Goal: Information Seeking & Learning: Learn about a topic

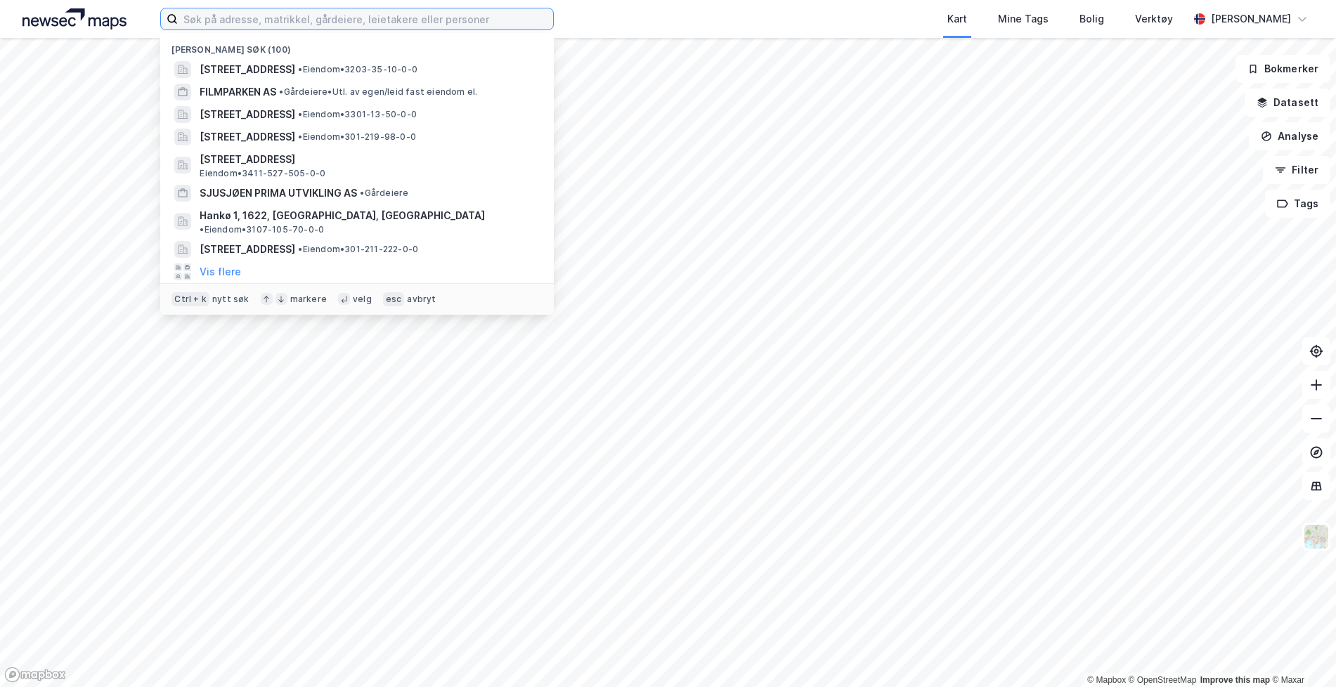
click at [425, 19] on input at bounding box center [365, 18] width 375 height 21
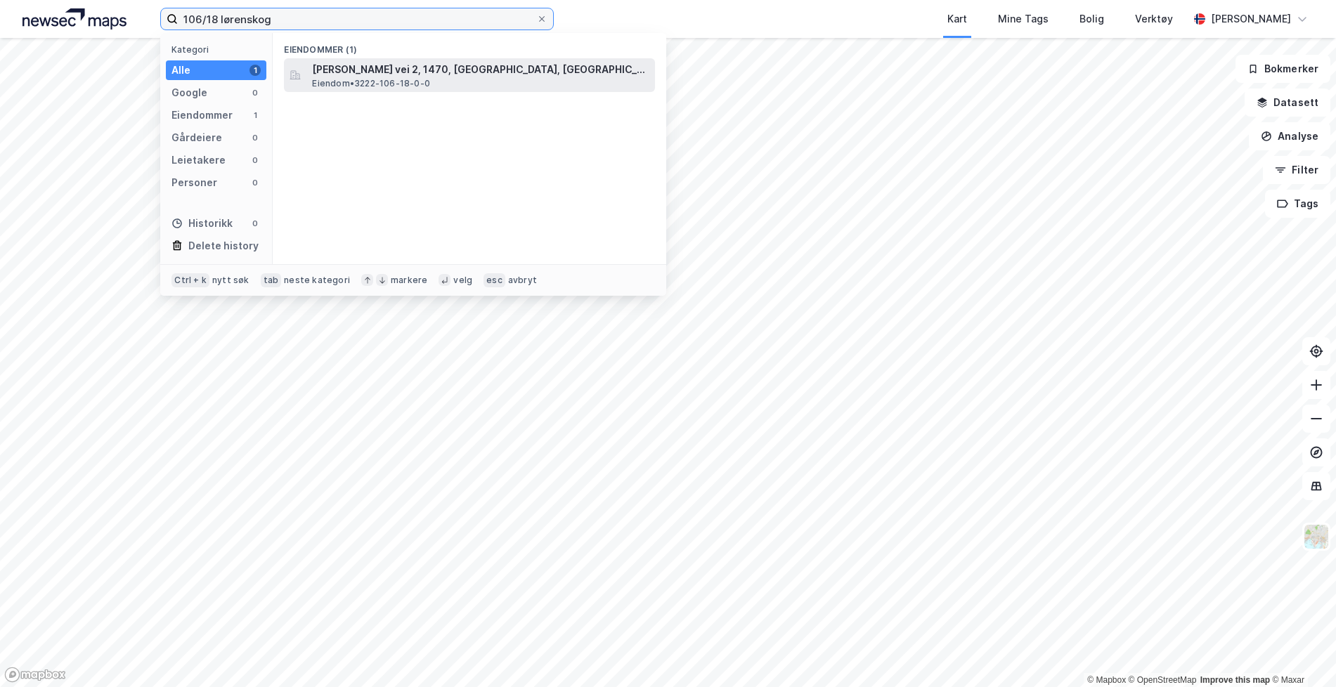
type input "106/18 lørenskog"
click at [407, 86] on span "Eiendom • 3222-106-18-0-0" at bounding box center [371, 83] width 118 height 11
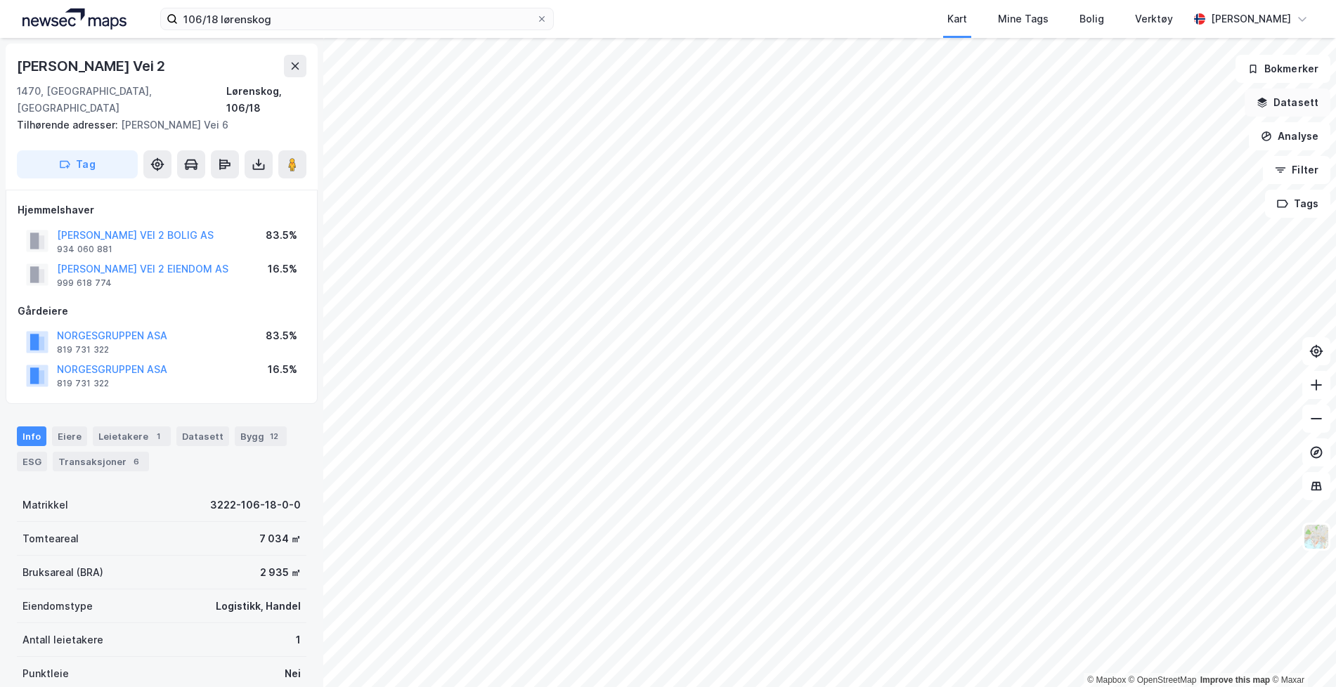
click at [1286, 95] on button "Datasett" at bounding box center [1287, 103] width 86 height 28
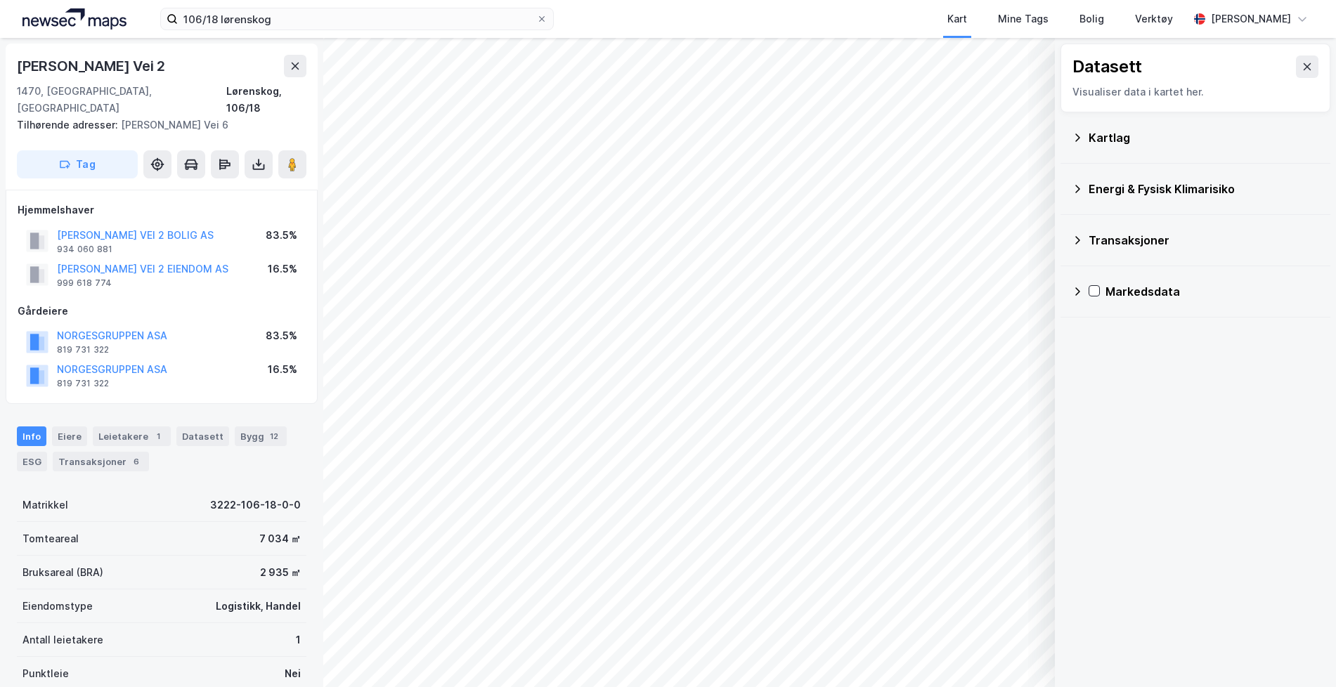
click at [1090, 244] on div "Transaksjoner" at bounding box center [1203, 240] width 230 height 17
click at [1074, 139] on icon at bounding box center [1076, 137] width 11 height 11
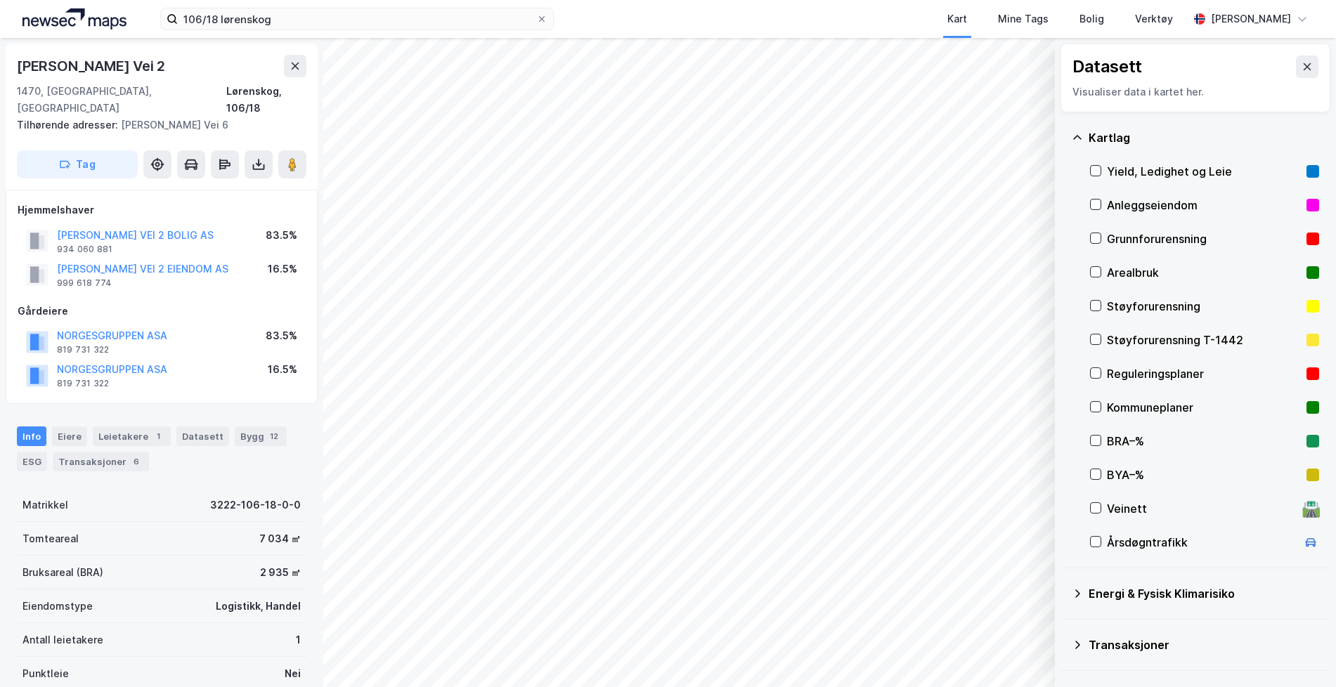
click at [1093, 209] on icon at bounding box center [1095, 205] width 10 height 10
click at [1104, 207] on div "Anleggseiendom" at bounding box center [1204, 205] width 229 height 34
click at [1101, 379] on div "Reguleringsplaner" at bounding box center [1204, 374] width 229 height 34
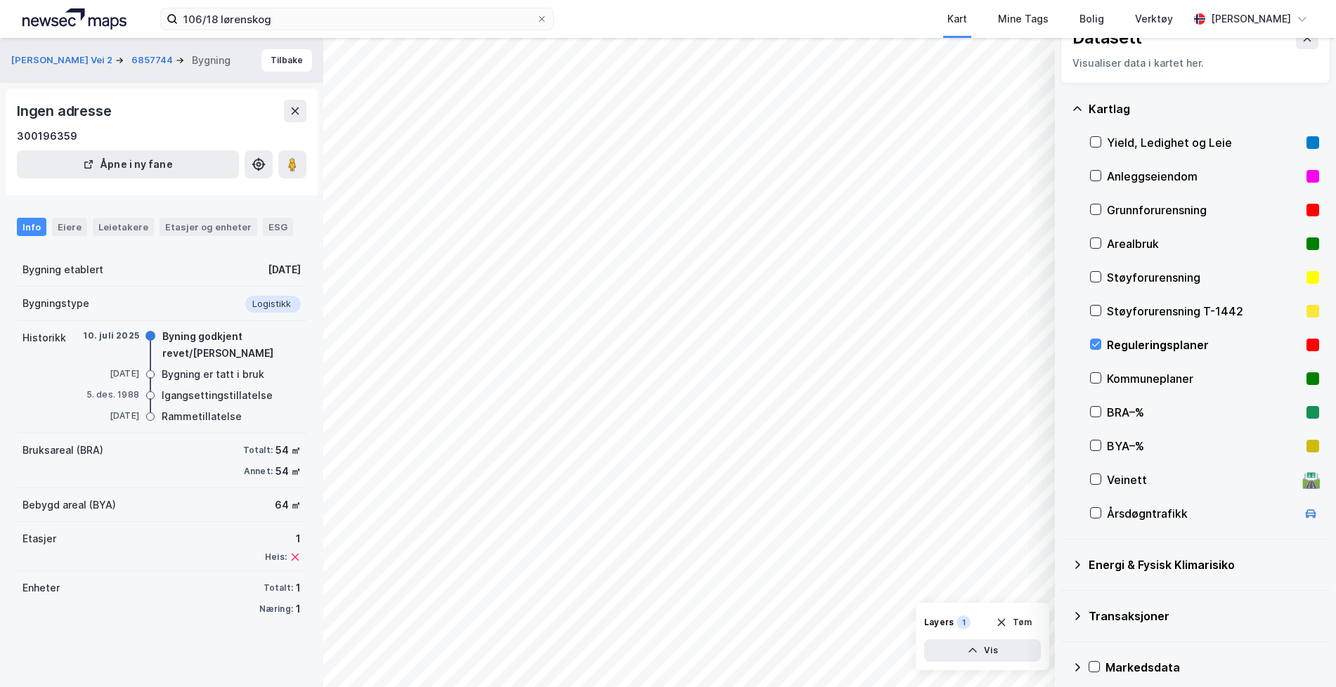
scroll to position [41, 0]
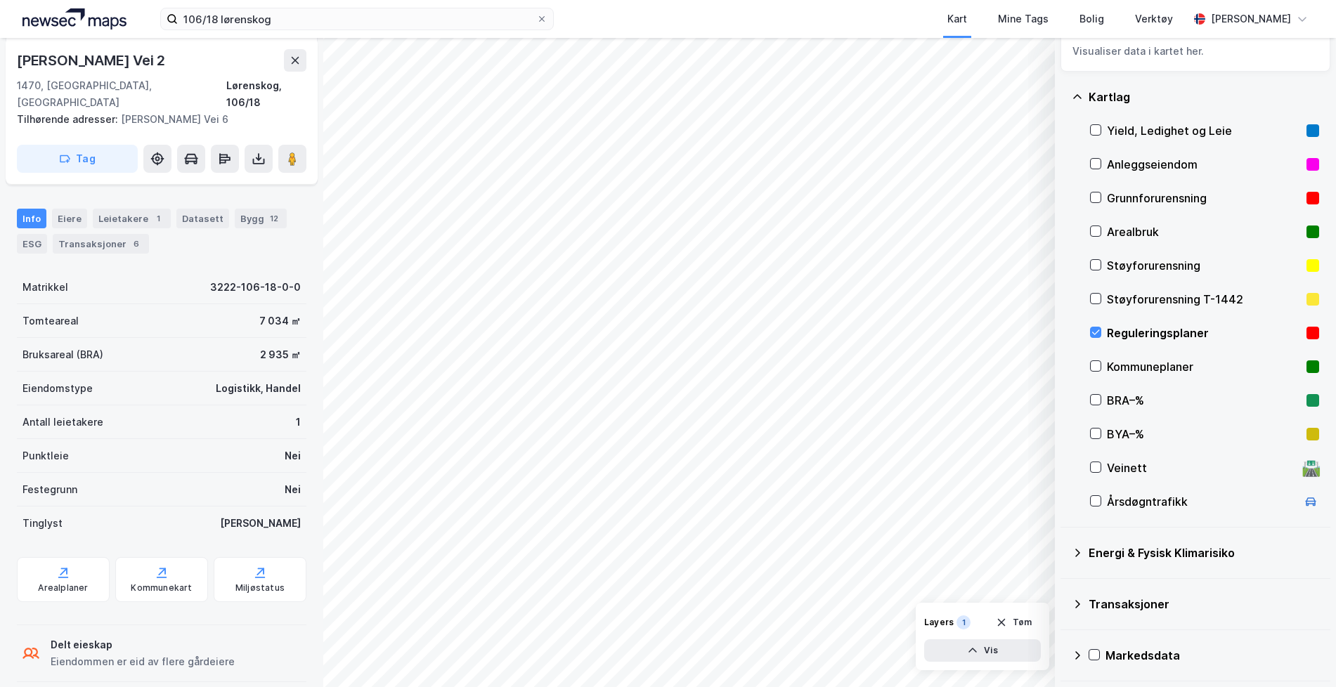
scroll to position [219, 0]
click at [66, 576] on icon at bounding box center [63, 576] width 10 height 1
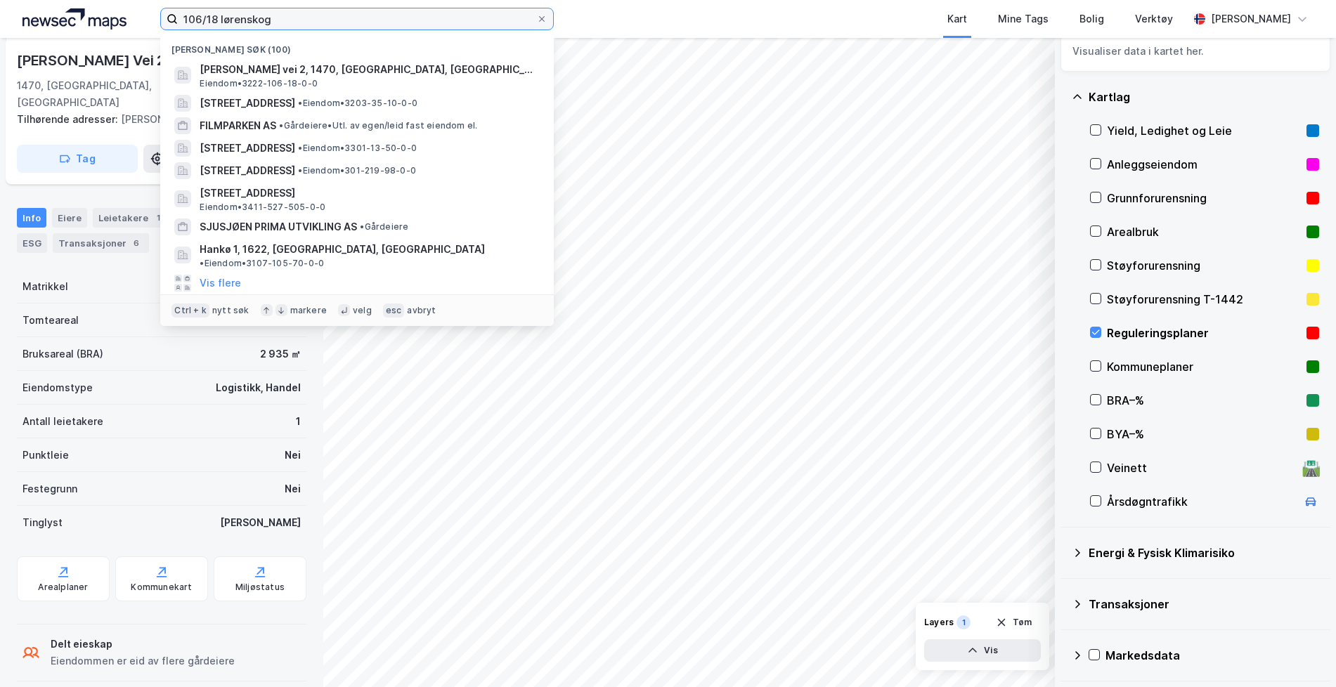
click at [311, 17] on input "106/18 lørenskog" at bounding box center [357, 18] width 358 height 21
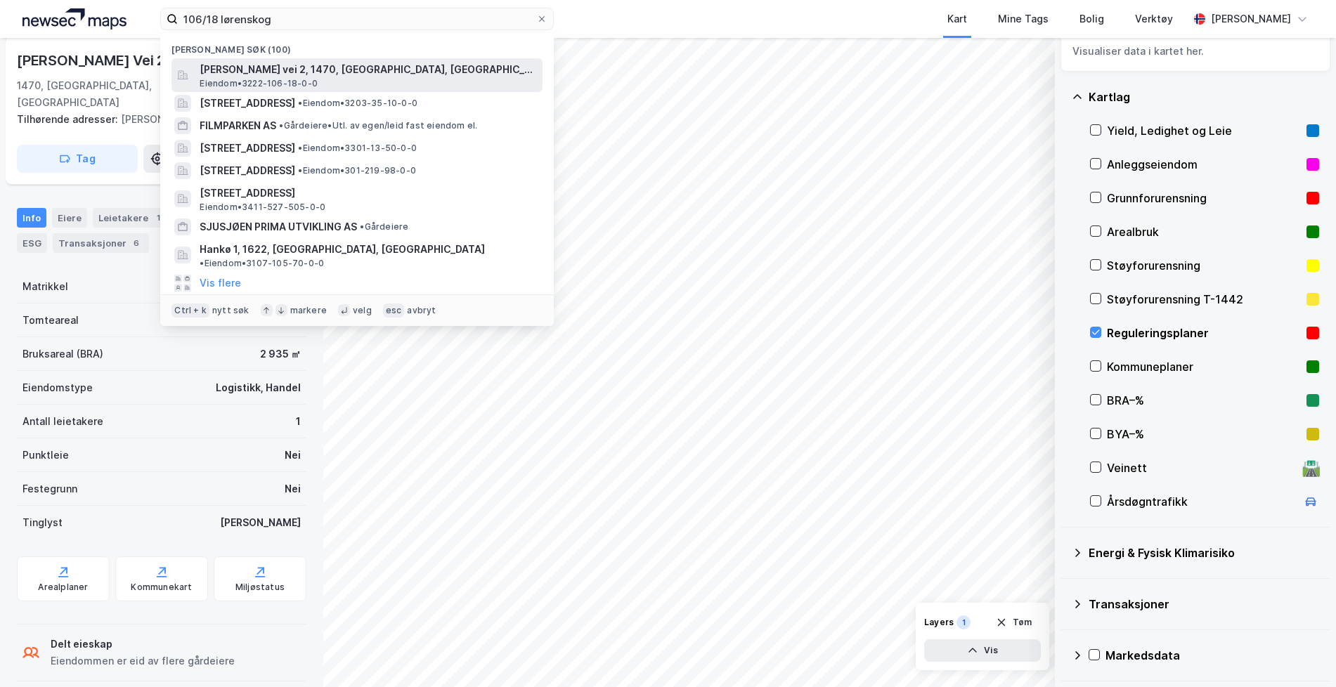
click at [260, 64] on span "[PERSON_NAME] vei 2, 1470, [GEOGRAPHIC_DATA], [GEOGRAPHIC_DATA]" at bounding box center [368, 69] width 337 height 17
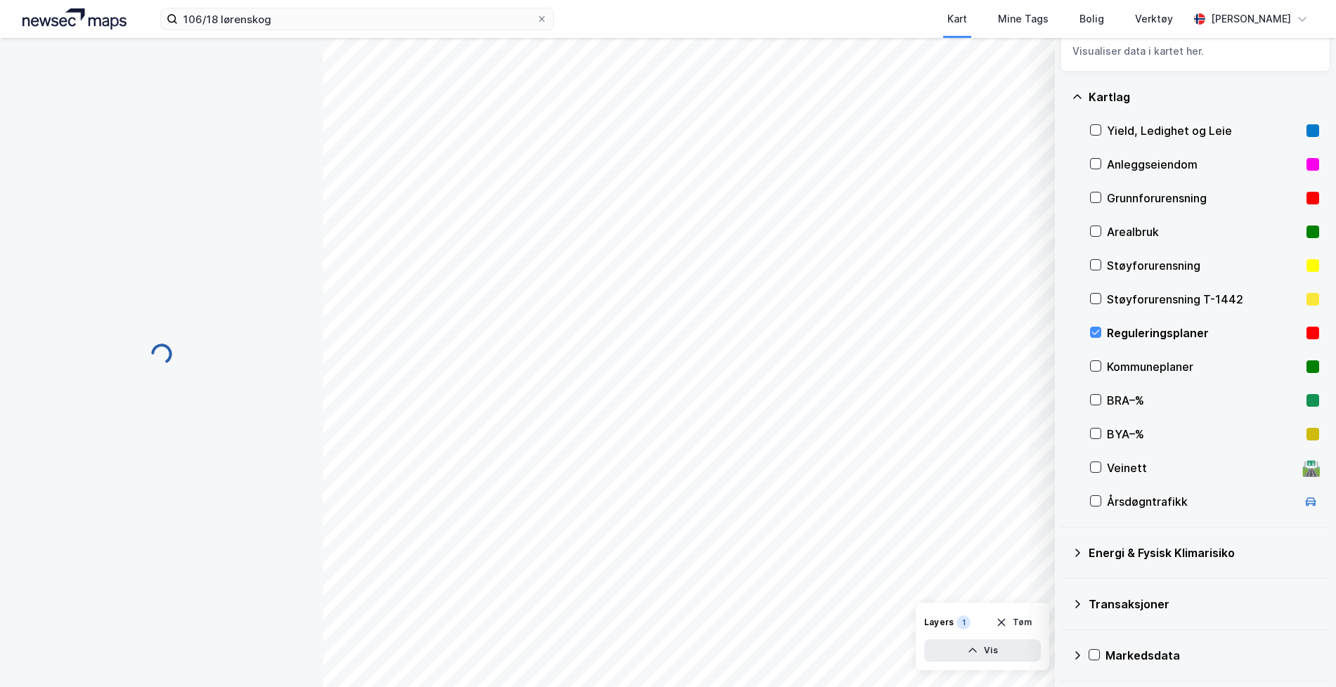
scroll to position [219, 0]
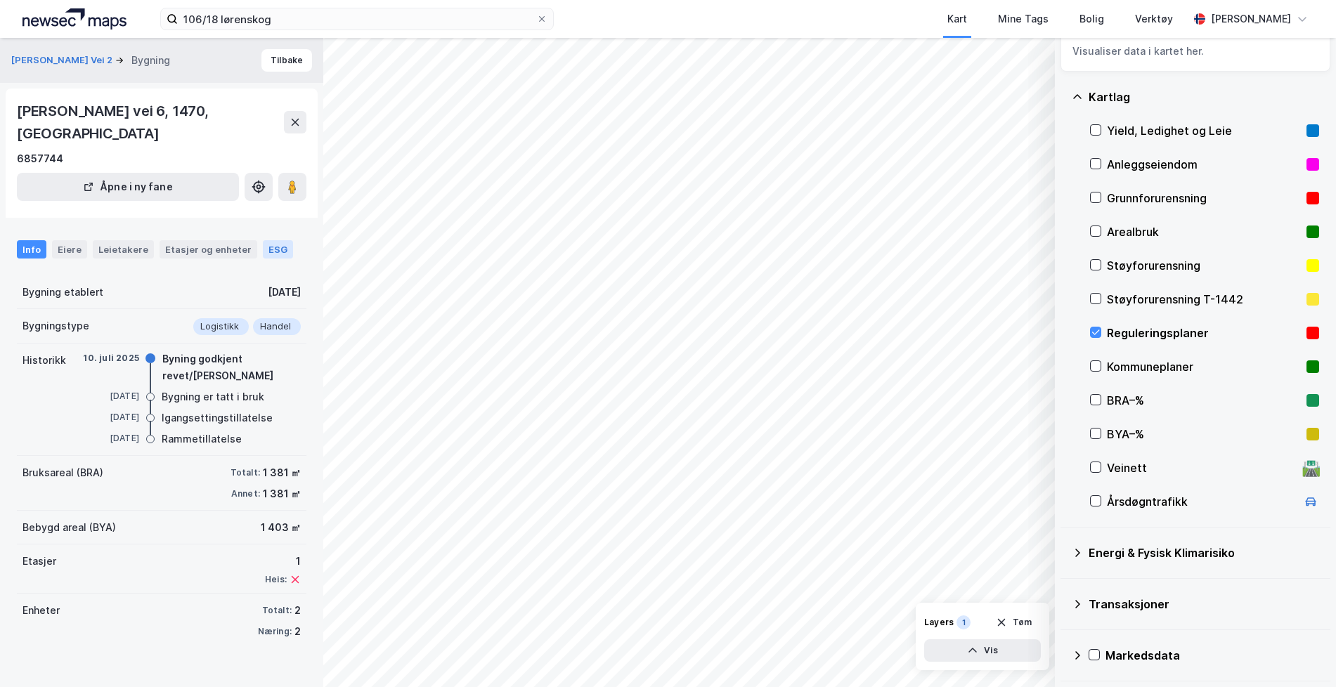
click at [263, 252] on div "ESG" at bounding box center [278, 249] width 30 height 18
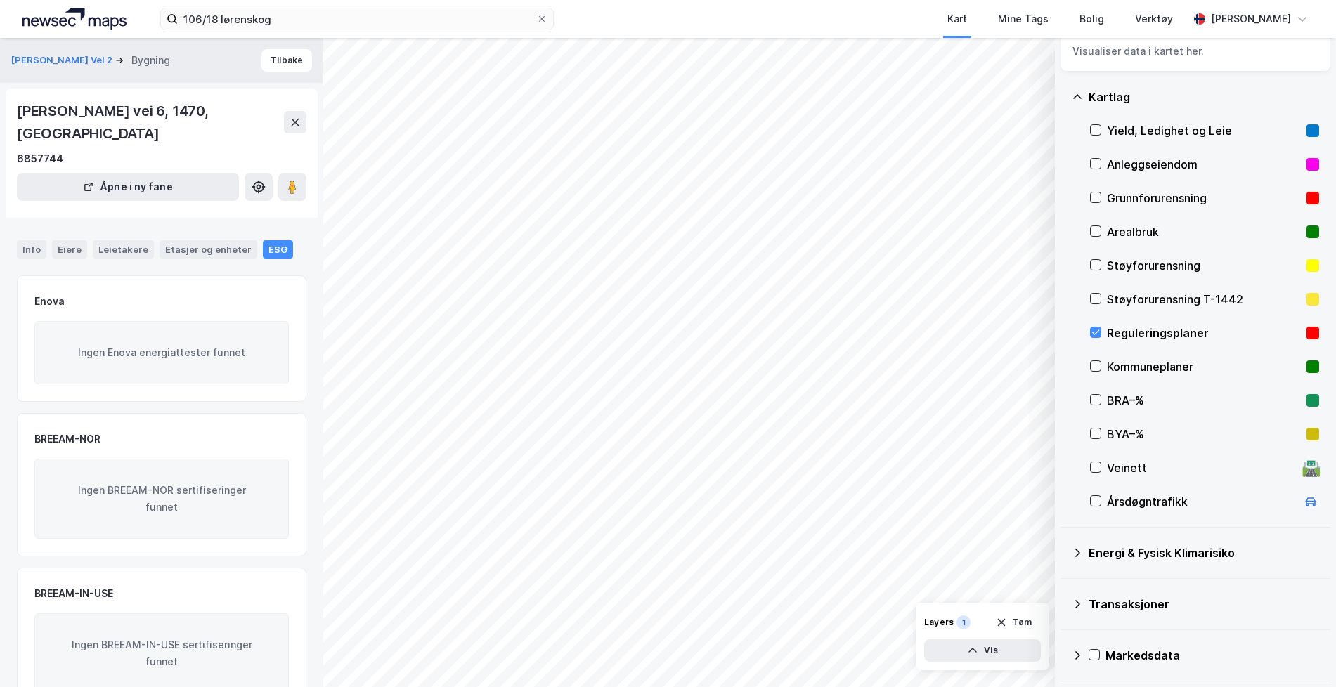
drag, startPoint x: 74, startPoint y: 249, endPoint x: 105, endPoint y: 264, distance: 34.3
click at [73, 249] on div "Eiere" at bounding box center [69, 249] width 35 height 18
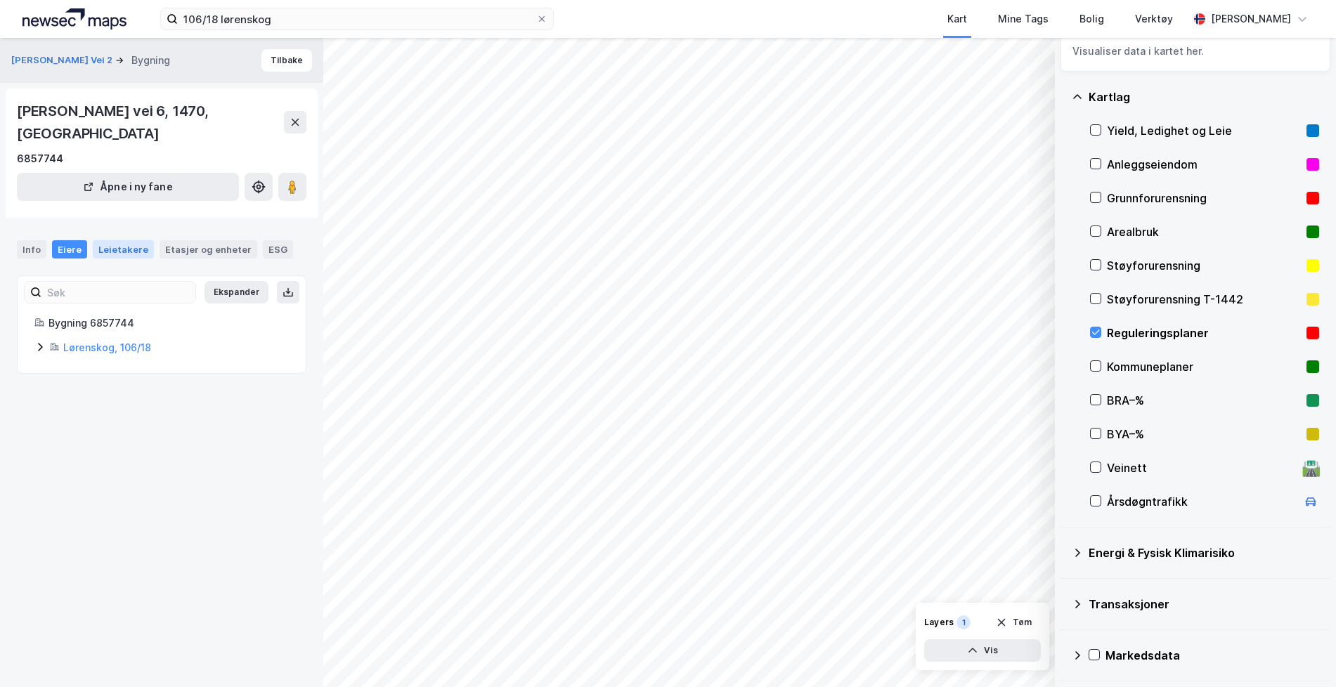
click at [126, 256] on div "Leietakere" at bounding box center [123, 249] width 61 height 18
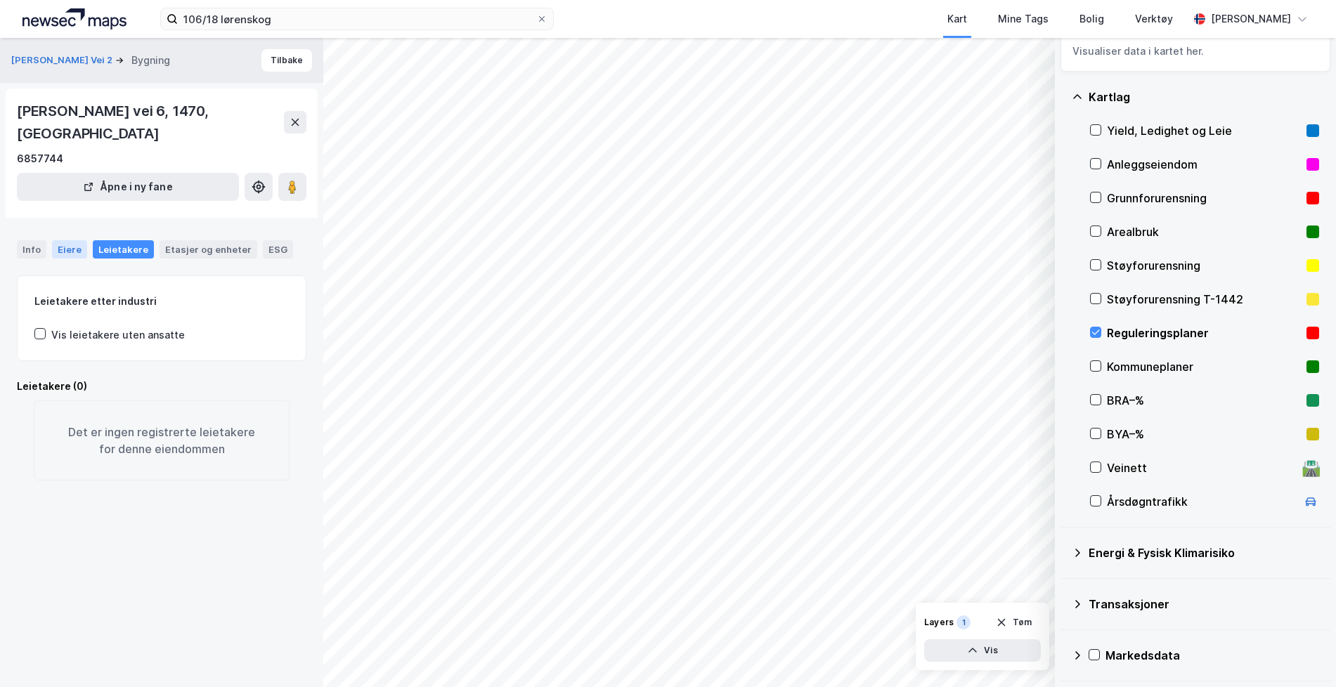
click at [60, 249] on div "Eiere" at bounding box center [69, 249] width 35 height 18
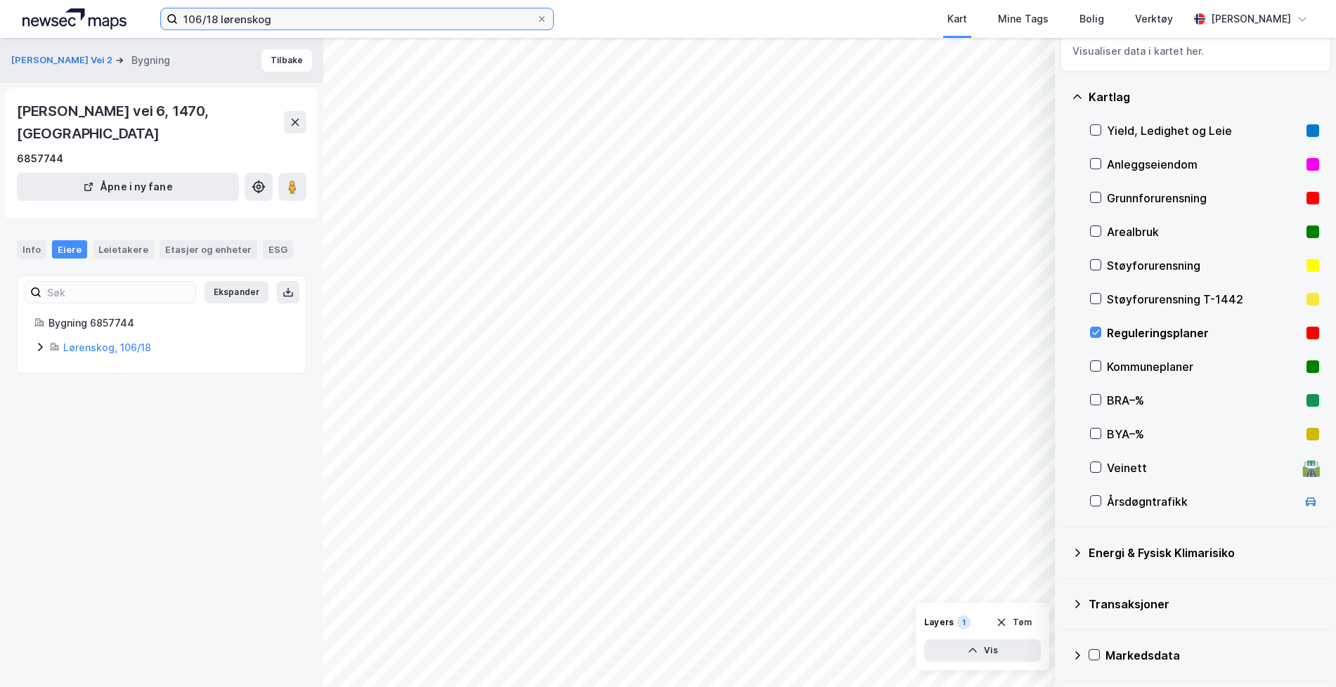
click at [214, 13] on input "106/18 lørenskog" at bounding box center [357, 18] width 358 height 21
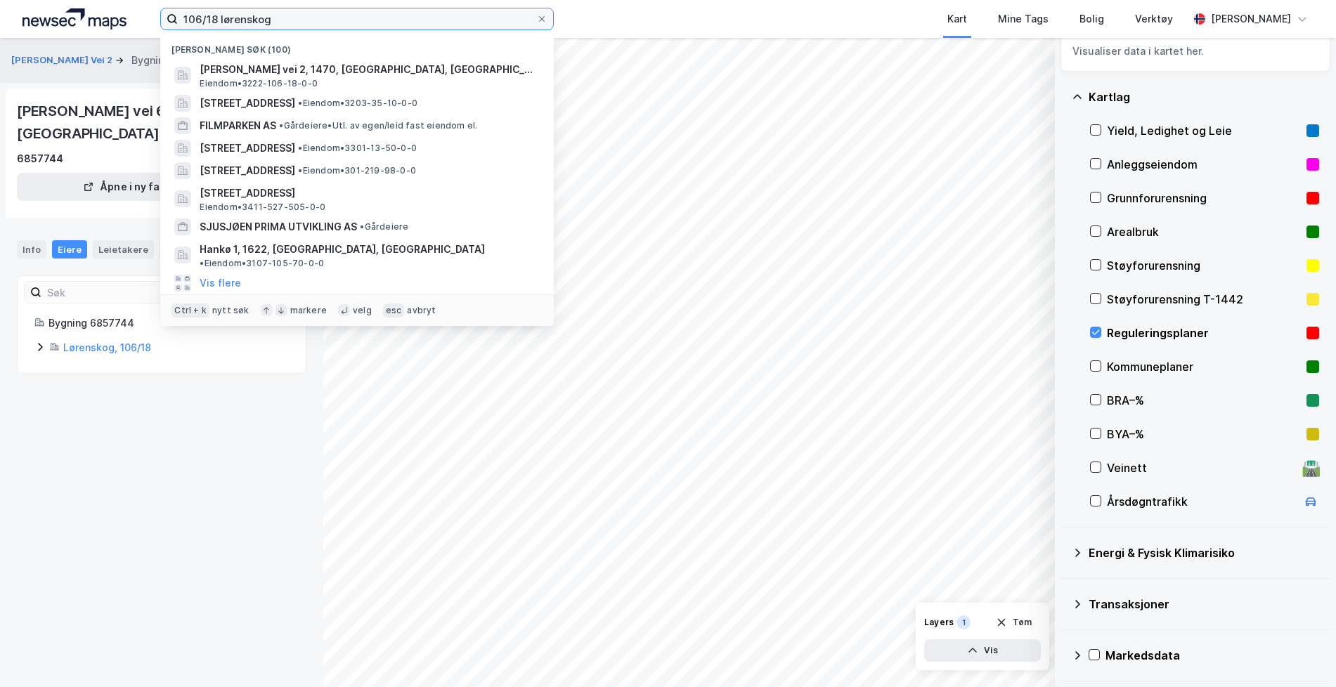
click at [214, 13] on input "106/18 lørenskog" at bounding box center [357, 18] width 358 height 21
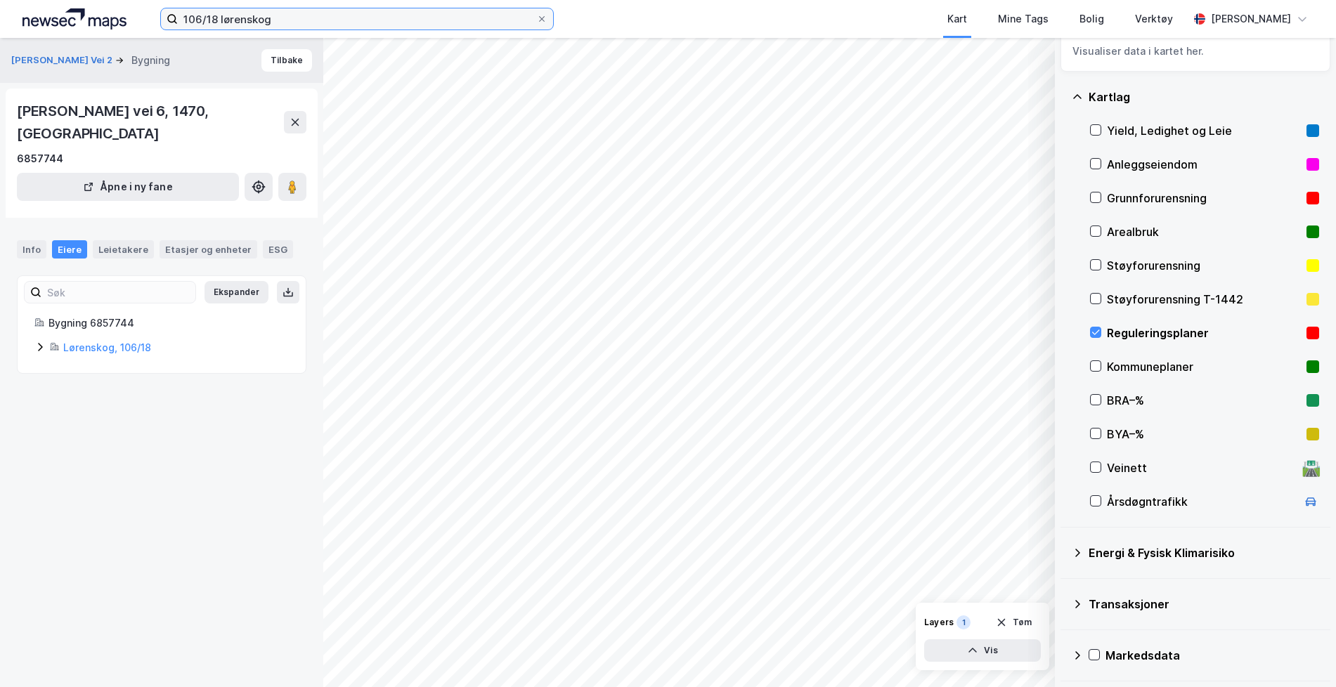
click at [462, 26] on input "106/18 lørenskog" at bounding box center [357, 18] width 358 height 21
click at [1091, 367] on icon at bounding box center [1095, 366] width 10 height 10
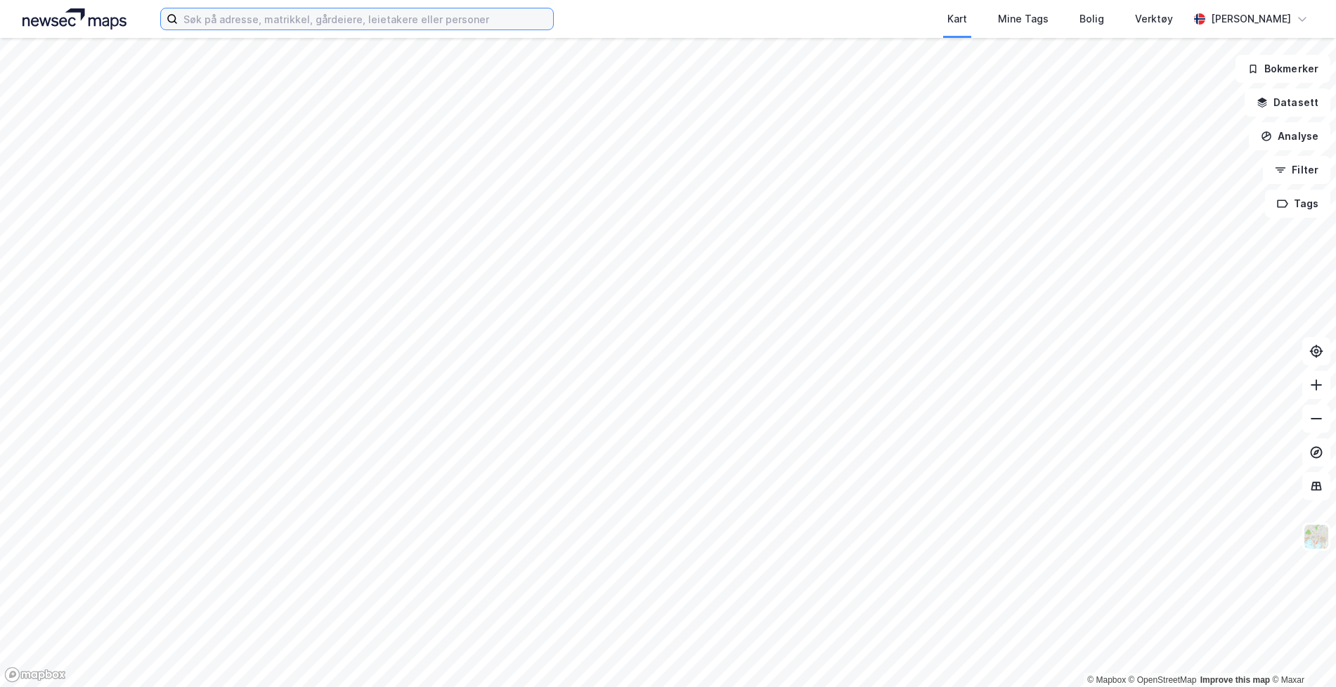
click at [381, 15] on input at bounding box center [365, 18] width 375 height 21
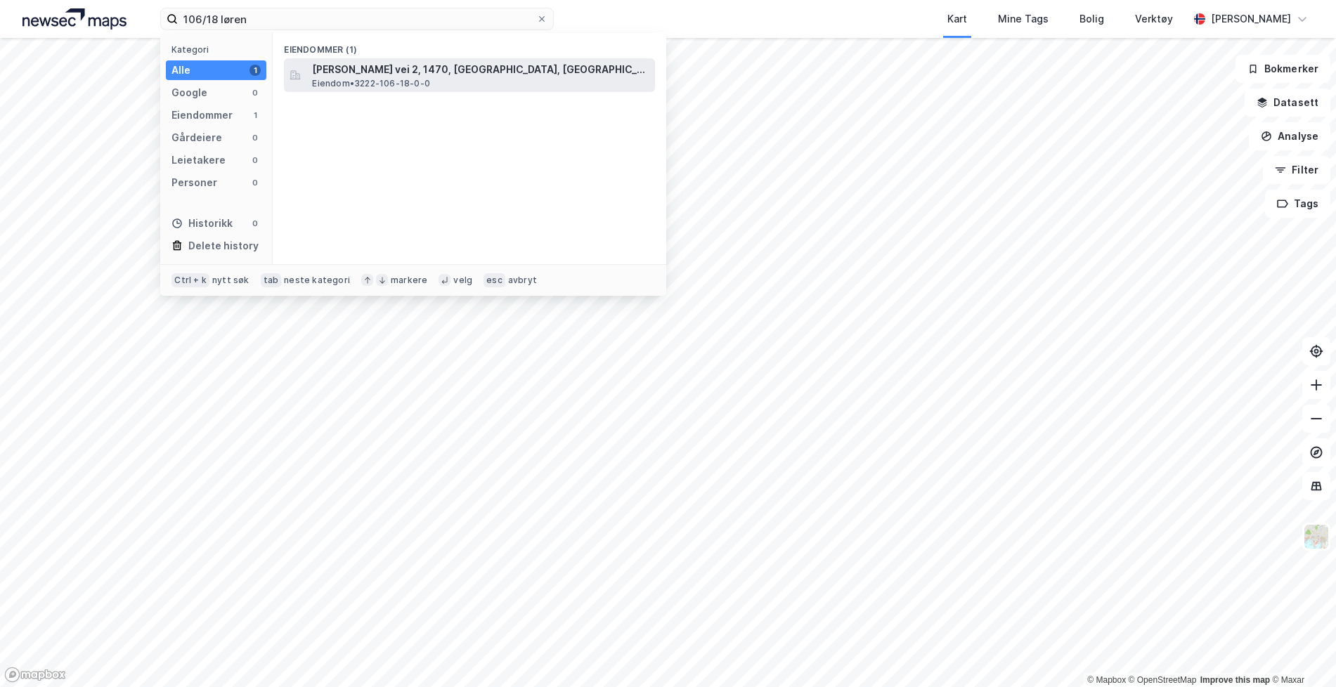
click at [365, 63] on span "[PERSON_NAME] vei 2, 1470, [GEOGRAPHIC_DATA], [GEOGRAPHIC_DATA]" at bounding box center [480, 69] width 337 height 17
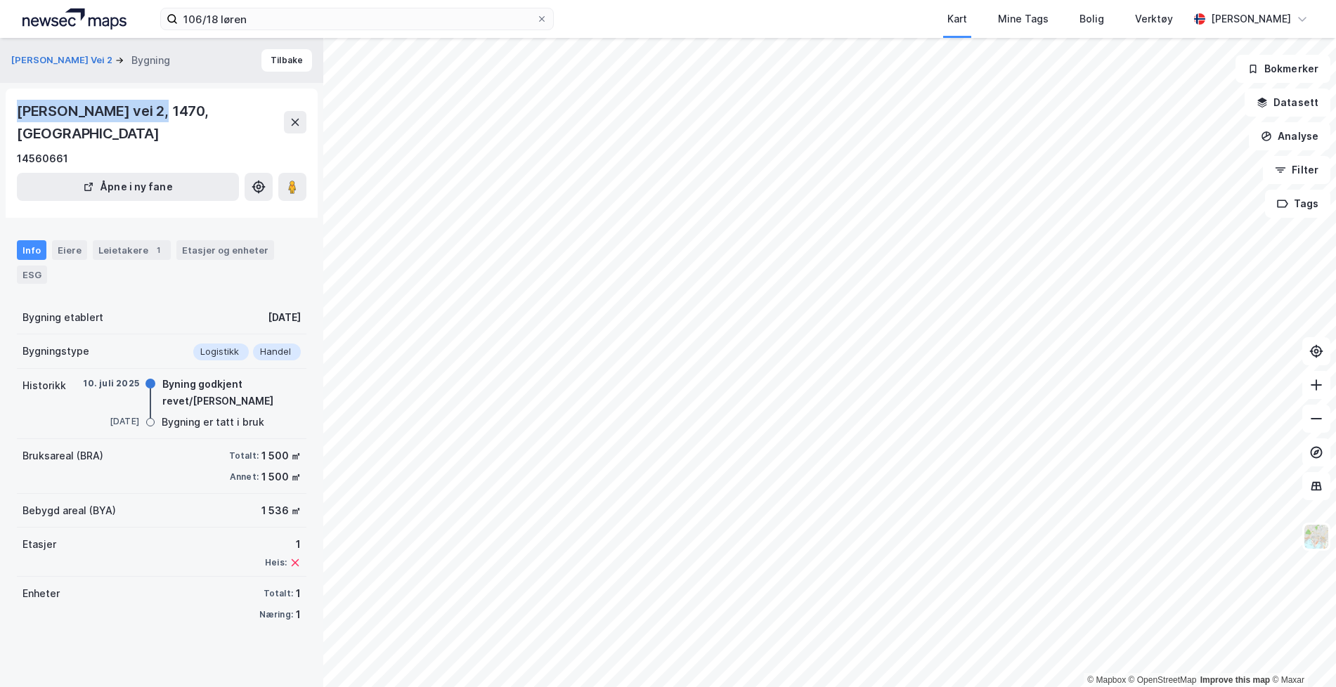
drag, startPoint x: 15, startPoint y: 114, endPoint x: 158, endPoint y: 114, distance: 143.3
click at [158, 114] on div "Marcus Thranes vei 2, 1470, AKERSHUS 14560661 Åpne i ny fane" at bounding box center [162, 153] width 312 height 129
copy div "Marcus Thranes vei 2"
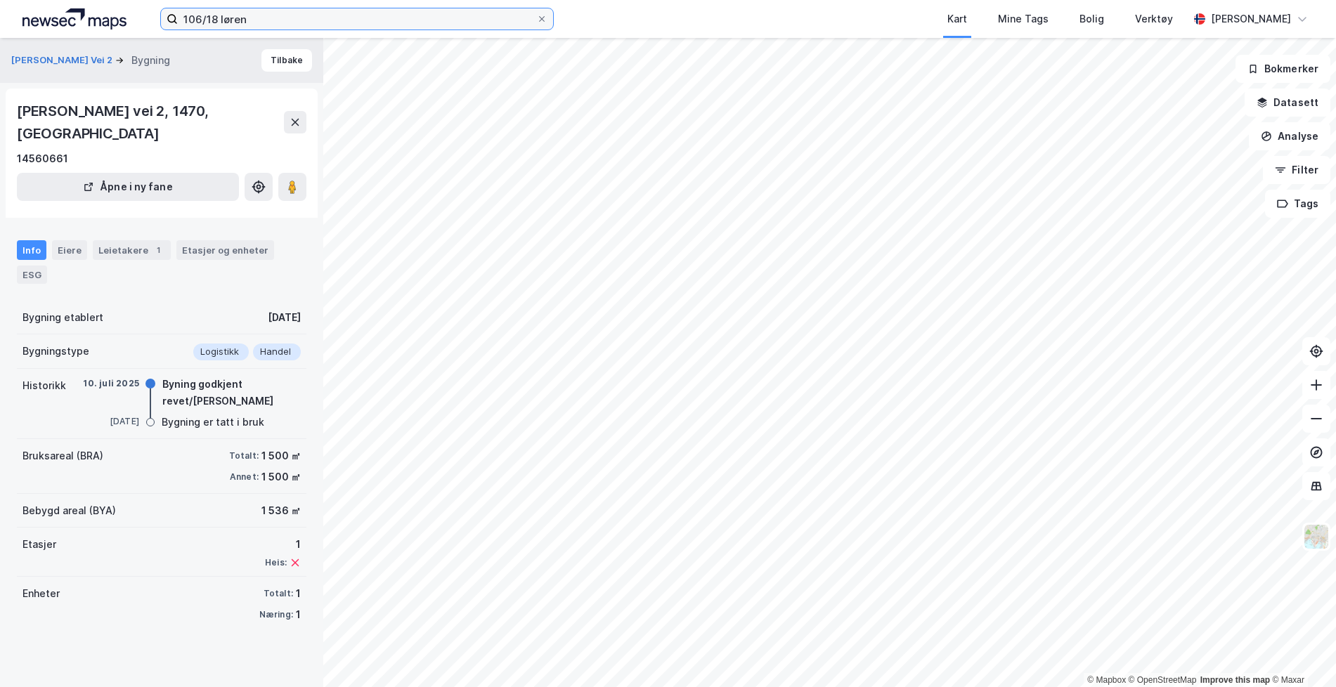
click at [358, 25] on input "106/18 løren" at bounding box center [357, 18] width 358 height 21
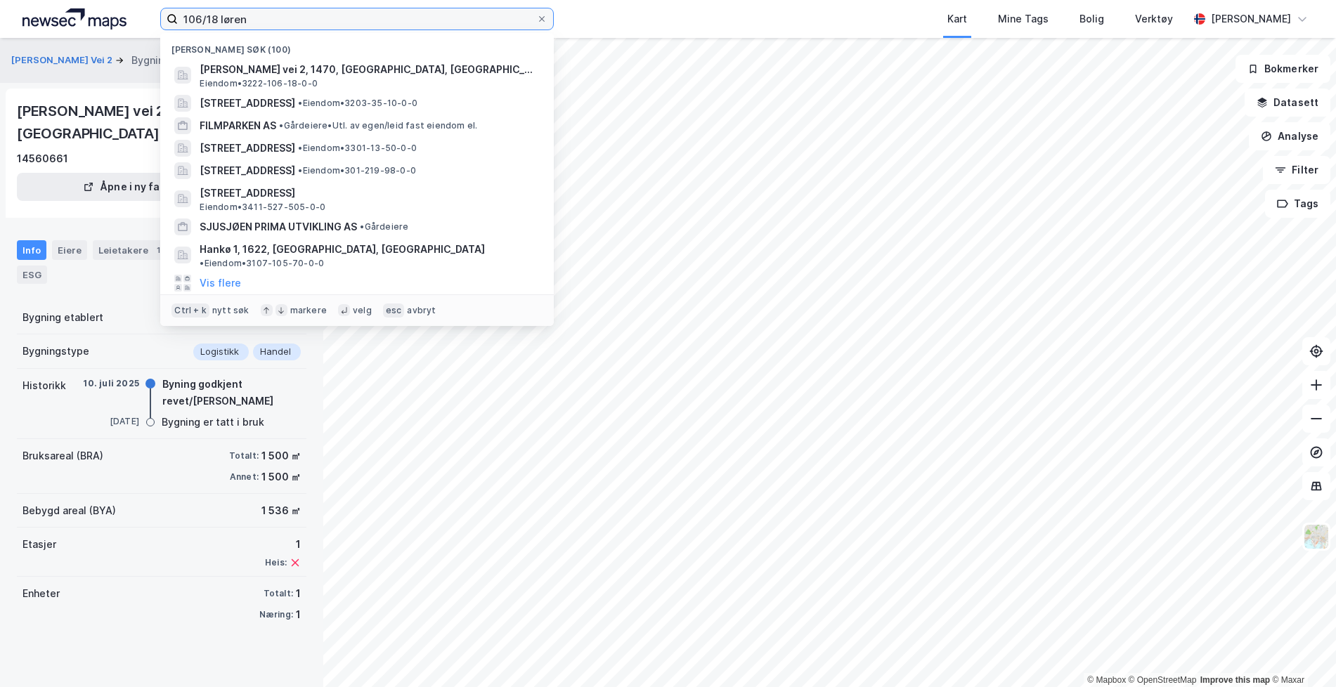
click at [358, 25] on input "106/18 løren" at bounding box center [357, 18] width 358 height 21
paste input "Marcus Thranes vei 2"
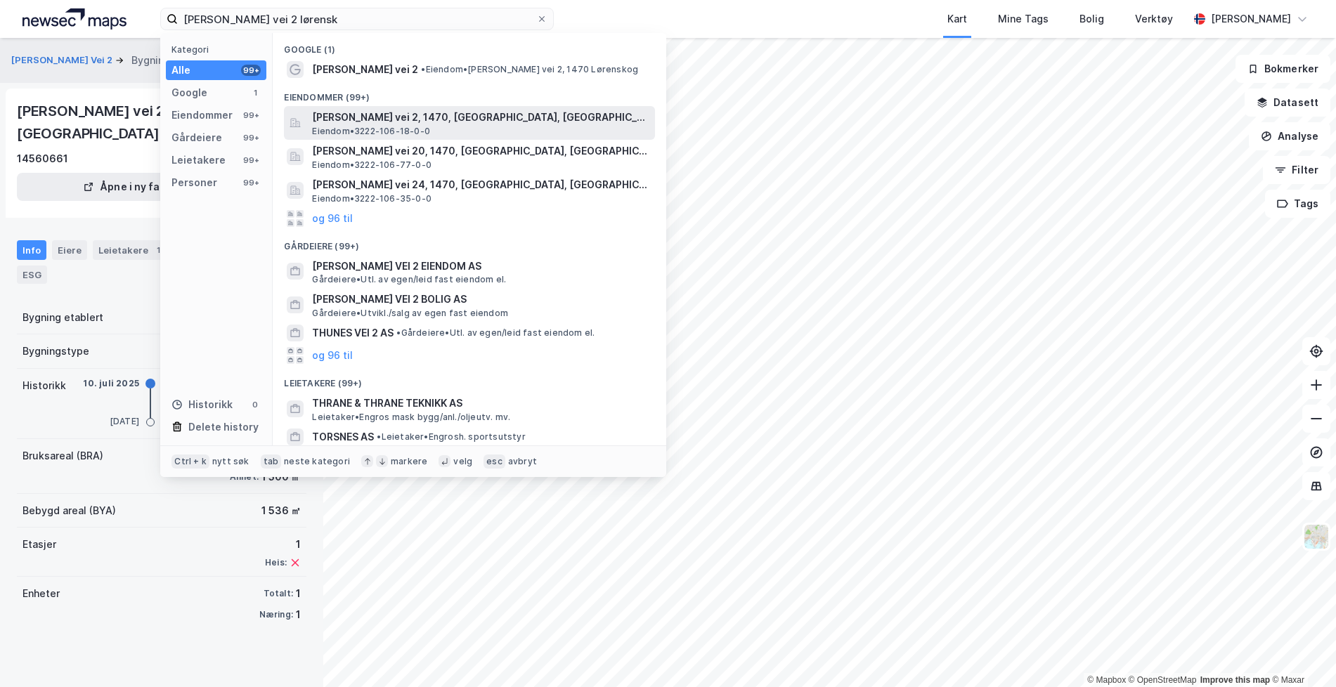
click at [386, 112] on span "[PERSON_NAME] vei 2, 1470, [GEOGRAPHIC_DATA], [GEOGRAPHIC_DATA]" at bounding box center [480, 117] width 337 height 17
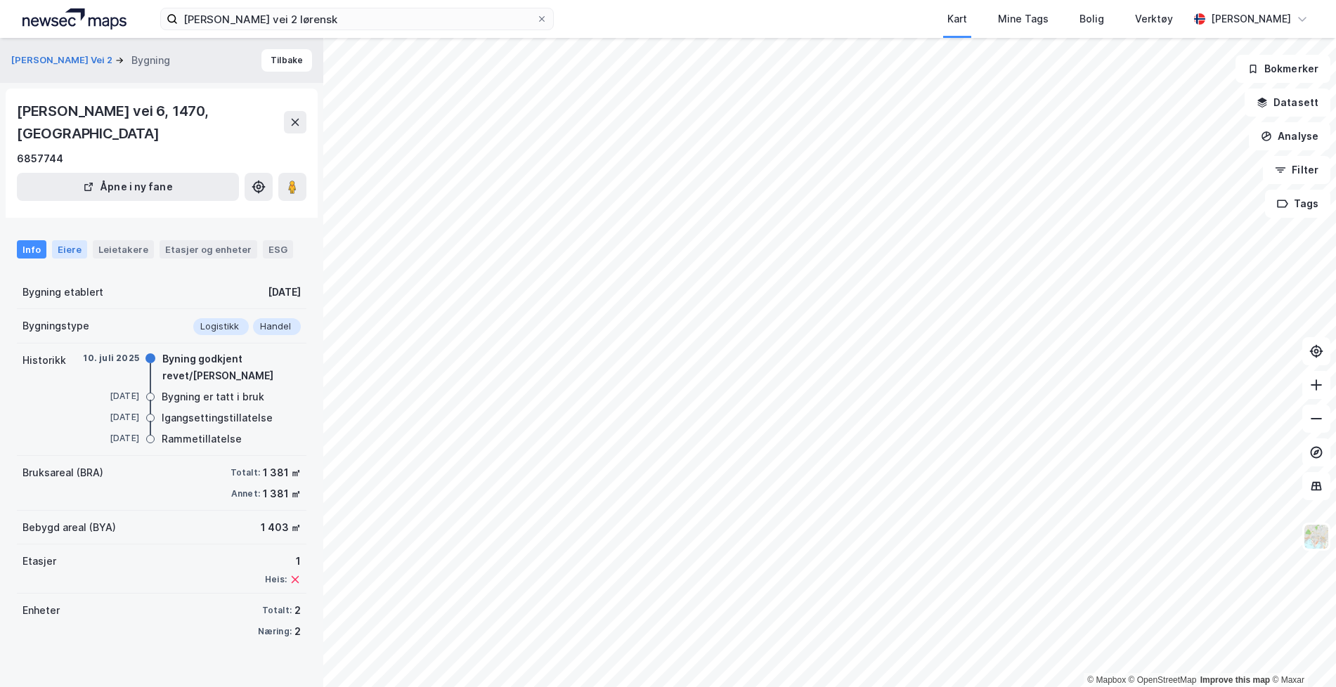
click at [60, 249] on div "Eiere" at bounding box center [69, 249] width 35 height 18
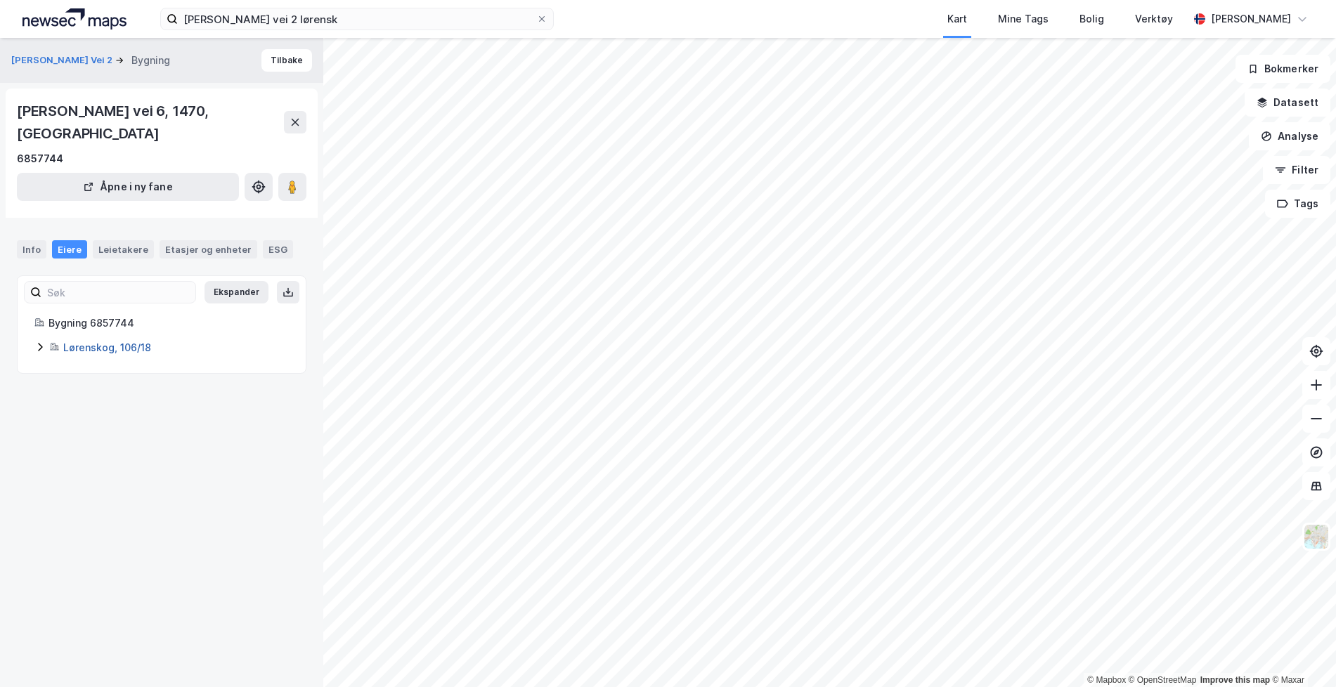
click at [91, 351] on link "Lørenskog, 106/18" at bounding box center [107, 347] width 88 height 12
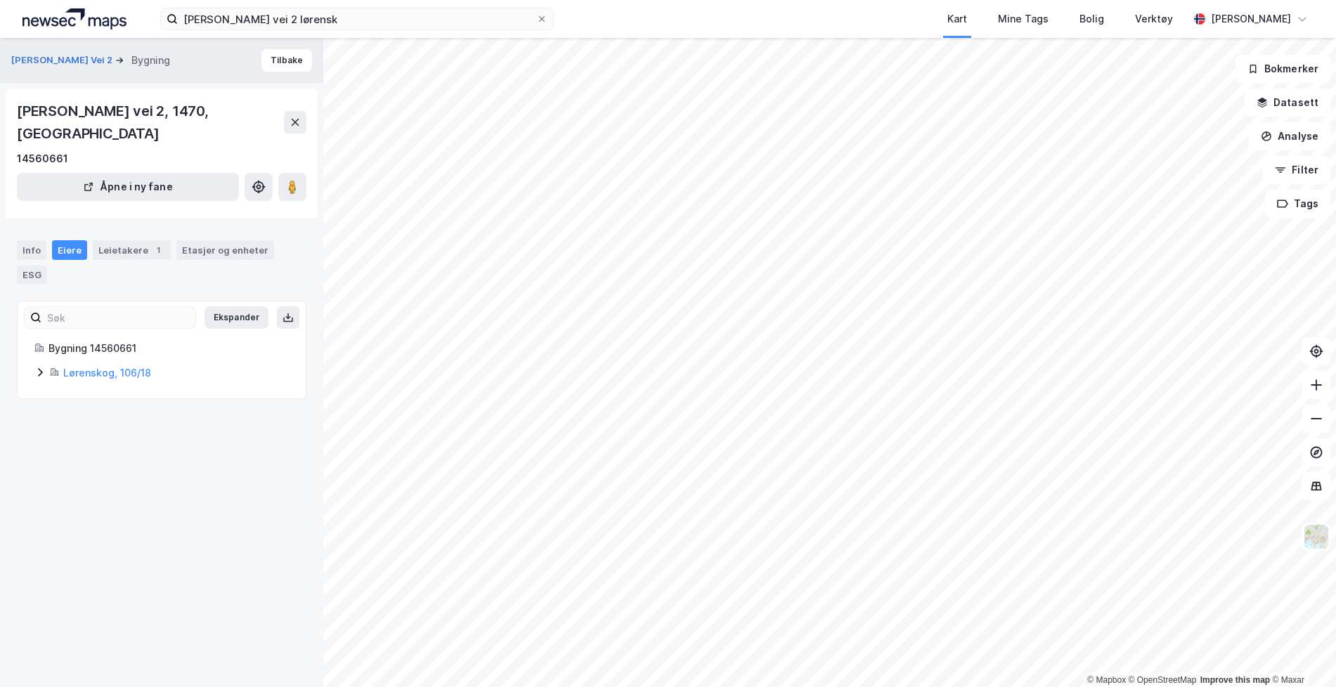
click at [155, 111] on div "Marcus Thranes vei 2, 1470, AKERSHUS" at bounding box center [150, 122] width 267 height 45
drag, startPoint x: 159, startPoint y: 112, endPoint x: -7, endPoint y: 110, distance: 166.5
click at [0, 110] on html "Marcus Thranes vei 2 lørensk Kart Mine Tags Bolig Verktøy Johanne Webster Bryhn…" at bounding box center [668, 343] width 1336 height 687
click at [145, 121] on div "Marcus Thranes vei 2, 1470, AKERSHUS" at bounding box center [150, 122] width 267 height 45
drag, startPoint x: 162, startPoint y: 114, endPoint x: 22, endPoint y: 114, distance: 139.8
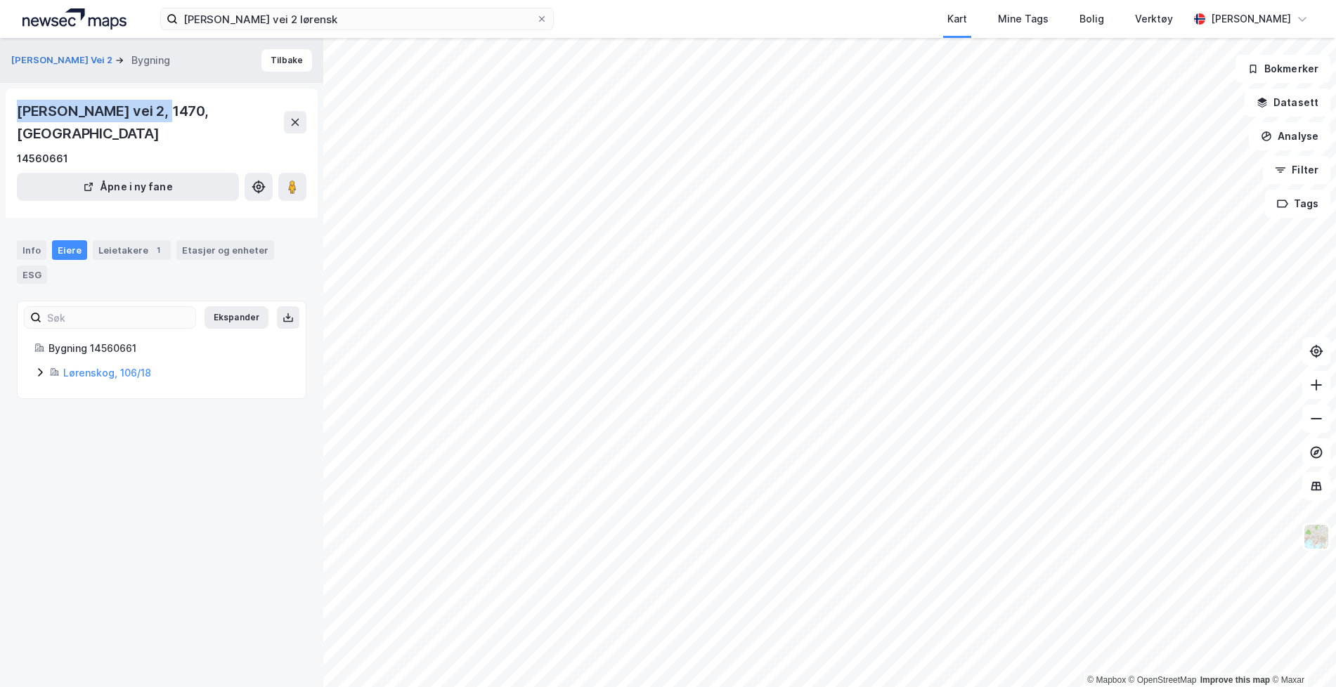
click at [22, 114] on div "Marcus Thranes vei 2, 1470, AKERSHUS" at bounding box center [150, 122] width 267 height 45
copy div "Marcus Thranes vei 2,"
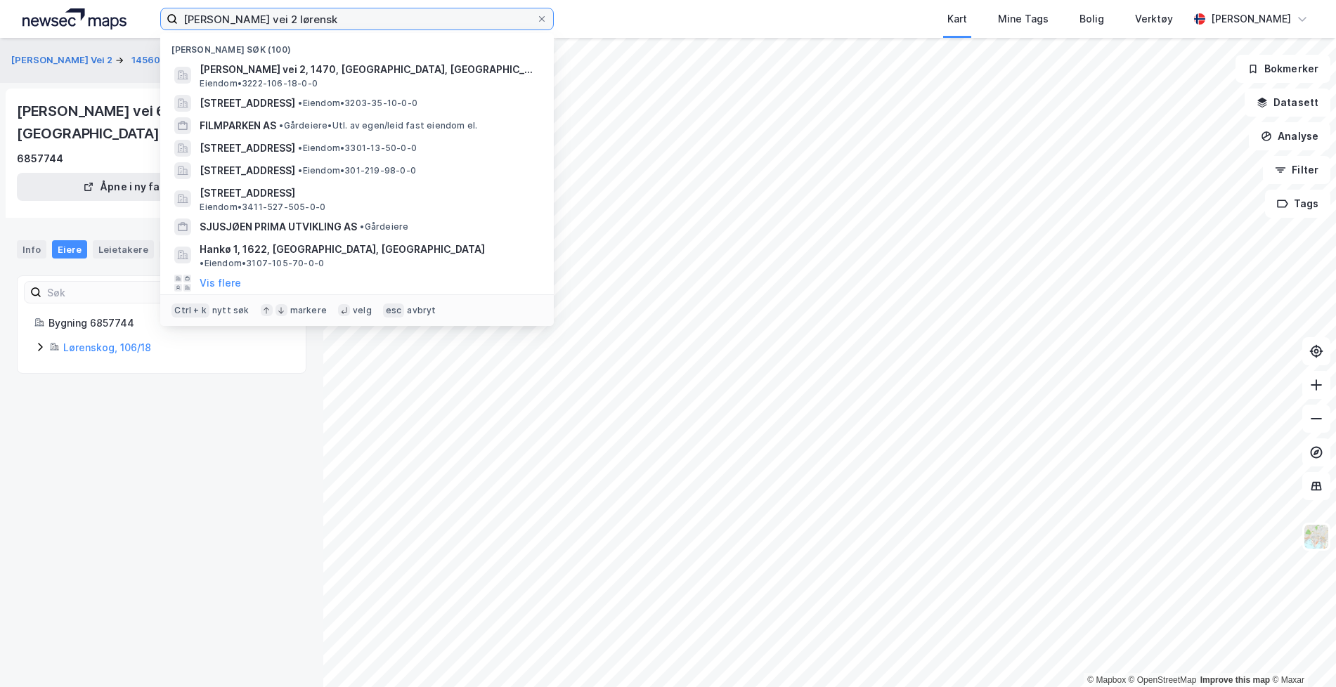
click at [389, 22] on input "Marcus Thranes vei 2 lørensk" at bounding box center [357, 18] width 358 height 21
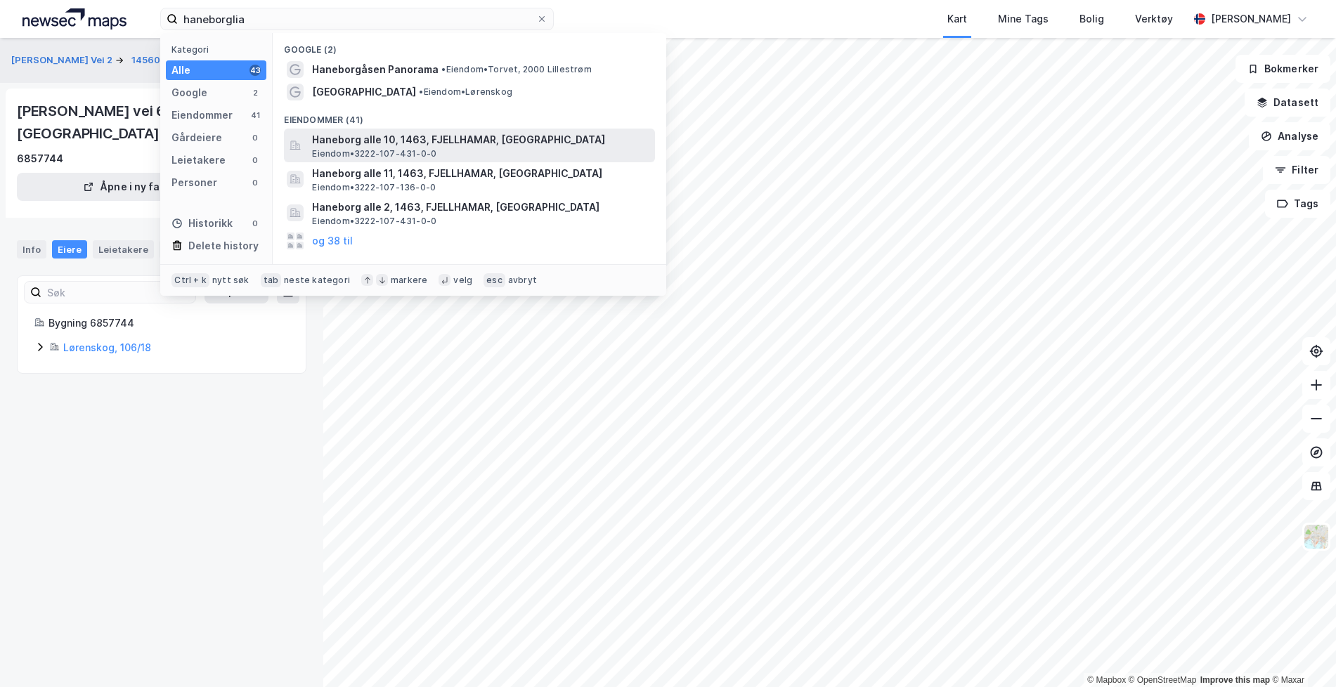
click at [410, 148] on span "Eiendom • 3222-107-431-0-0" at bounding box center [374, 153] width 124 height 11
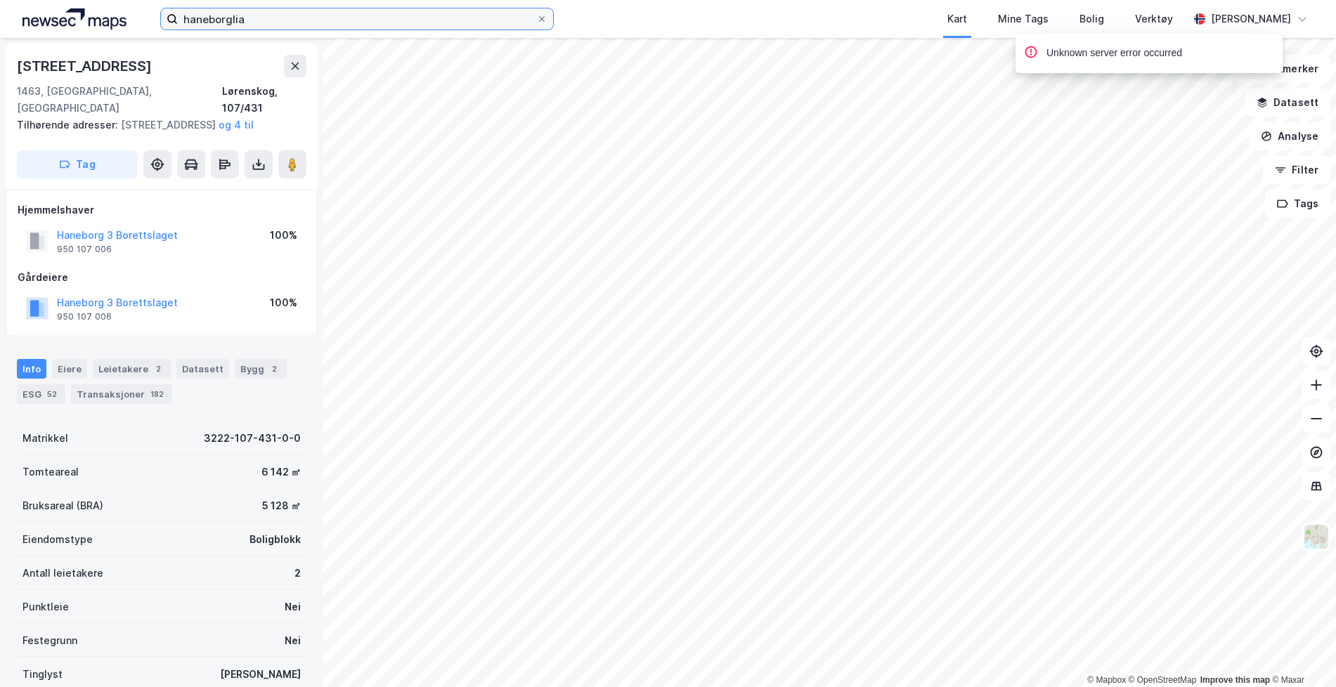
click at [379, 23] on input "haneborglia" at bounding box center [357, 18] width 358 height 21
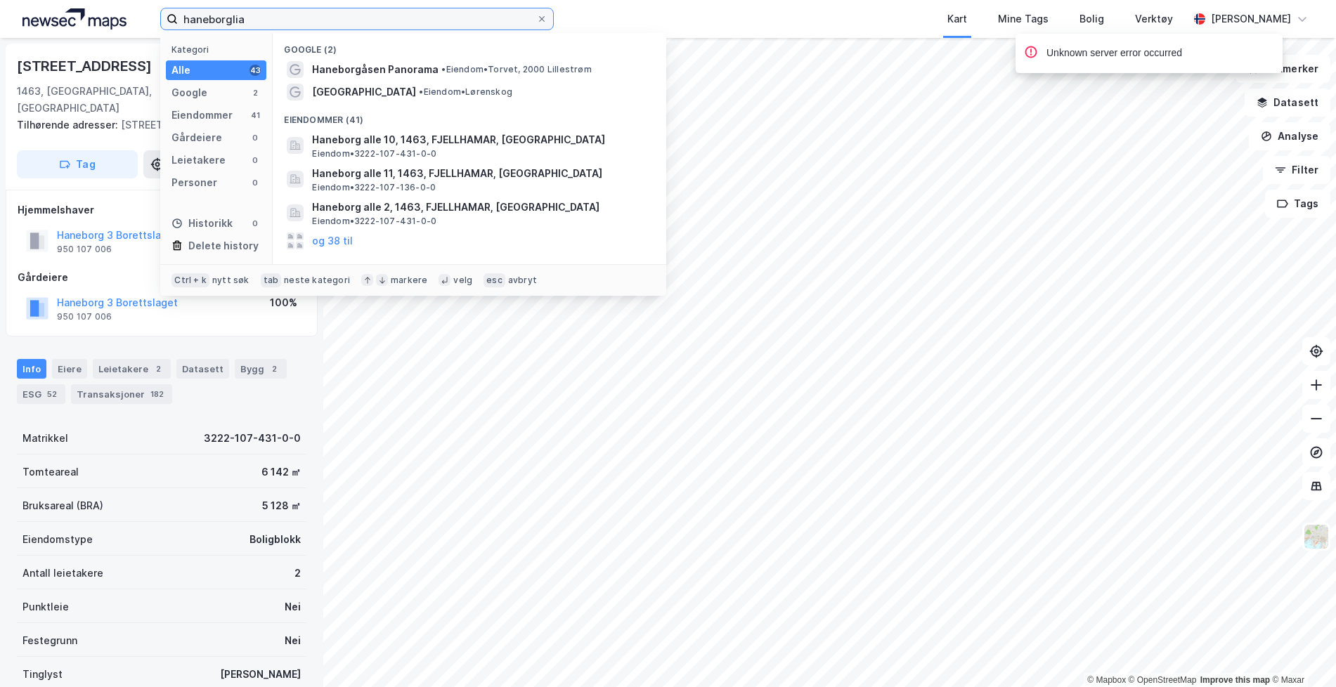
click at [379, 23] on input "haneborglia" at bounding box center [357, 18] width 358 height 21
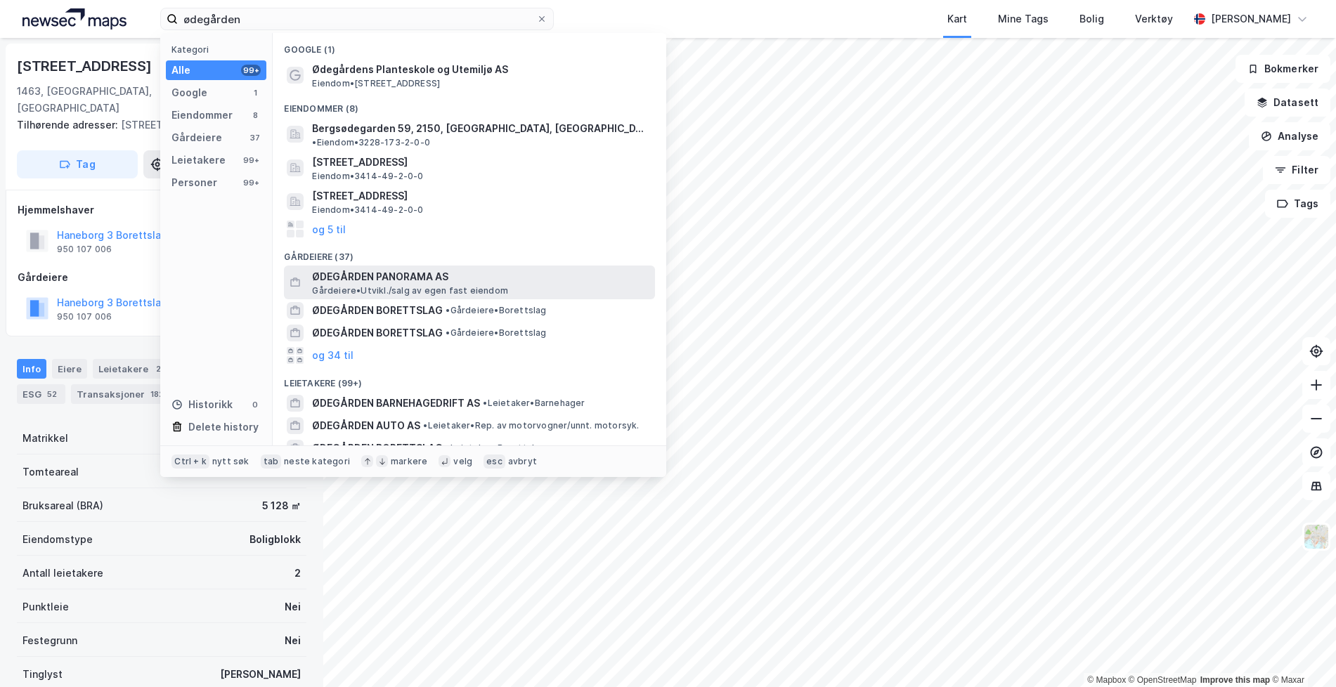
click at [471, 273] on span "ØDEGÅRDEN PANORAMA AS" at bounding box center [480, 276] width 337 height 17
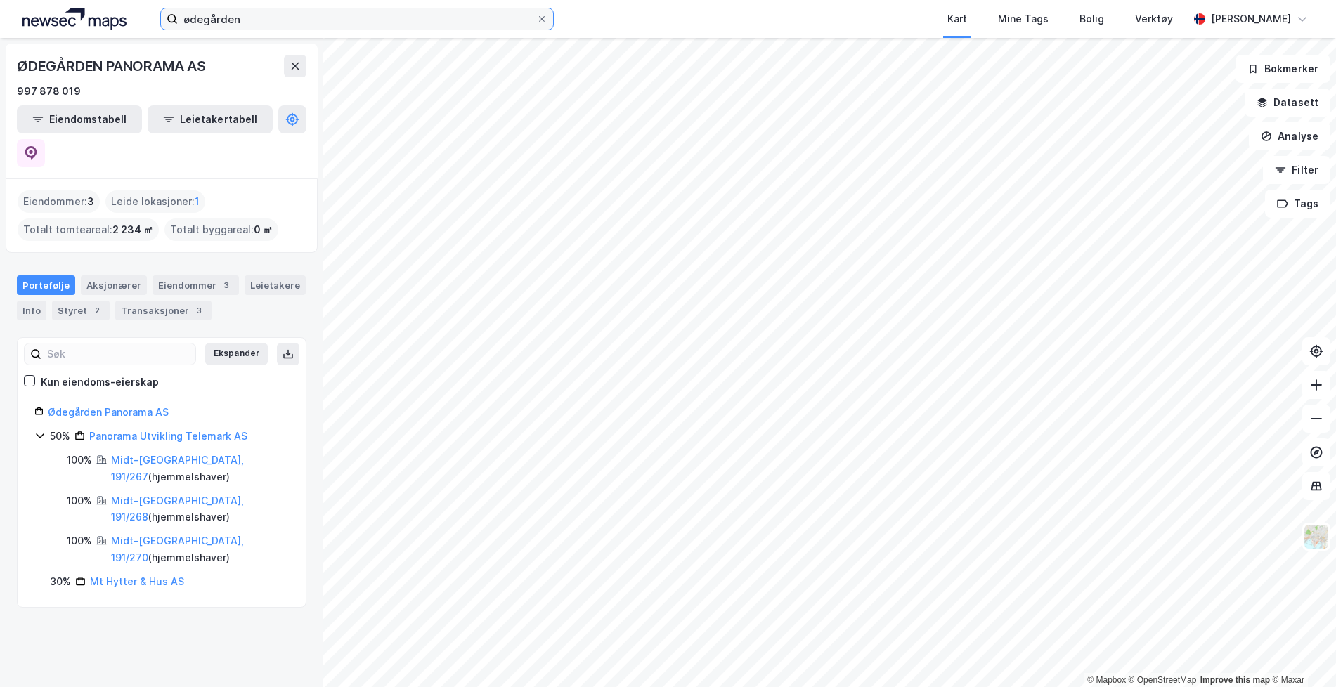
click at [383, 13] on input "ødegården" at bounding box center [357, 18] width 358 height 21
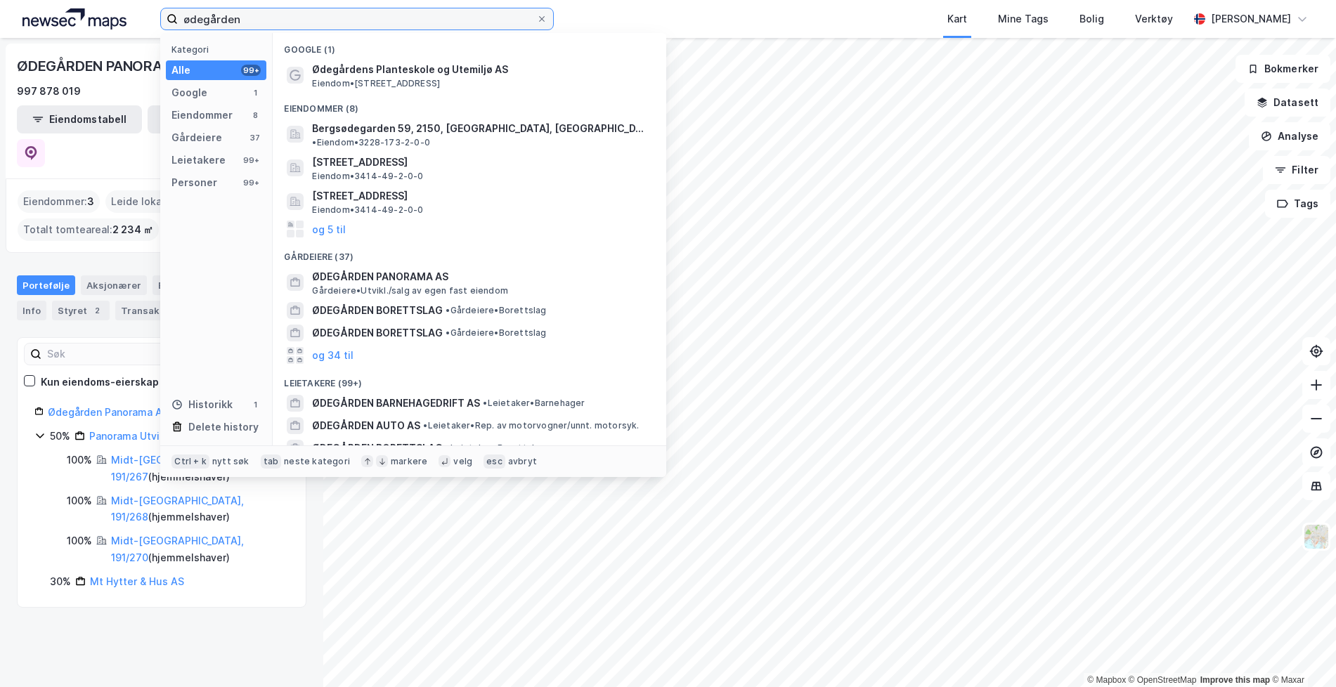
click at [383, 13] on input "ødegården" at bounding box center [357, 18] width 358 height 21
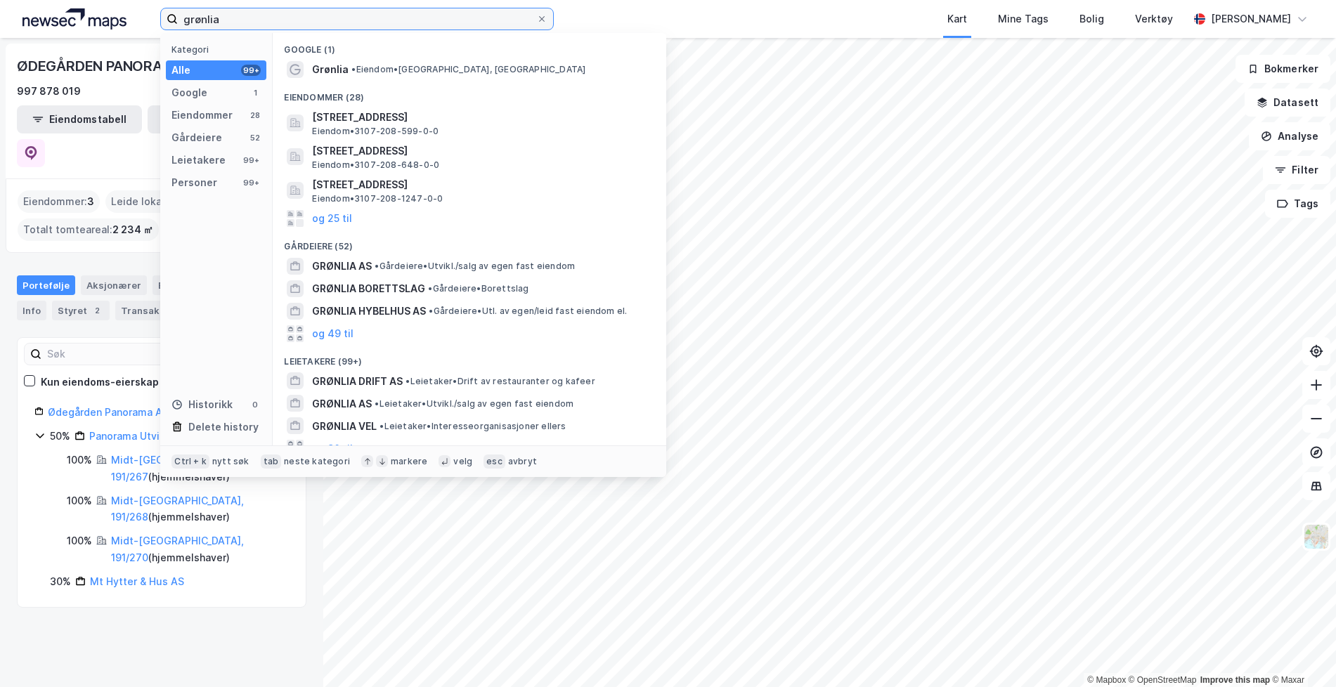
click at [227, 18] on input "grønlia" at bounding box center [357, 18] width 358 height 21
type input "grønlia"
